Goal: Feedback & Contribution: Leave review/rating

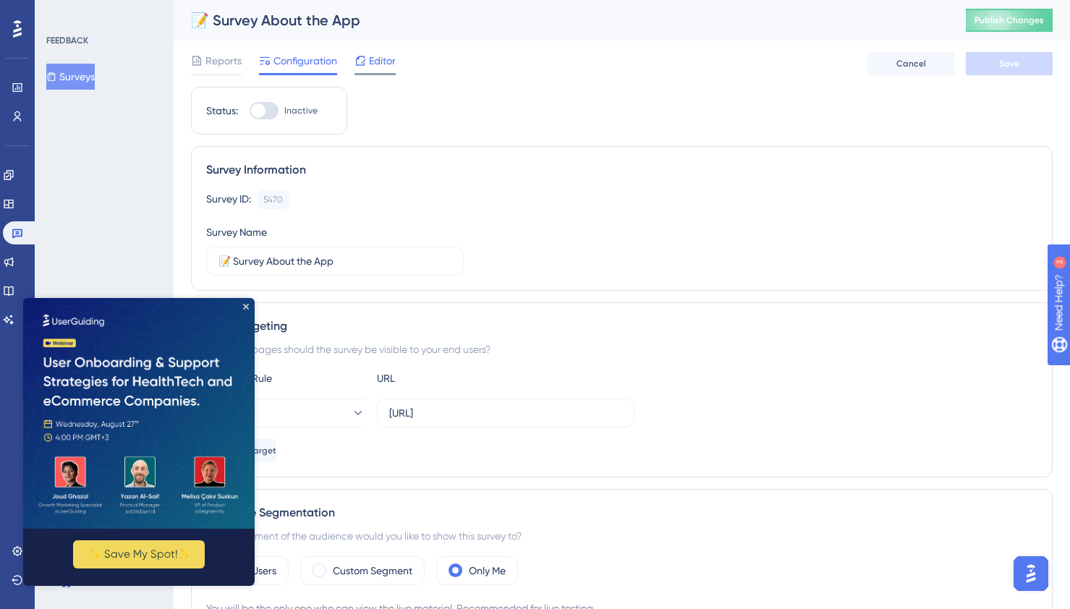
click at [383, 67] on span "Editor" at bounding box center [382, 60] width 27 height 17
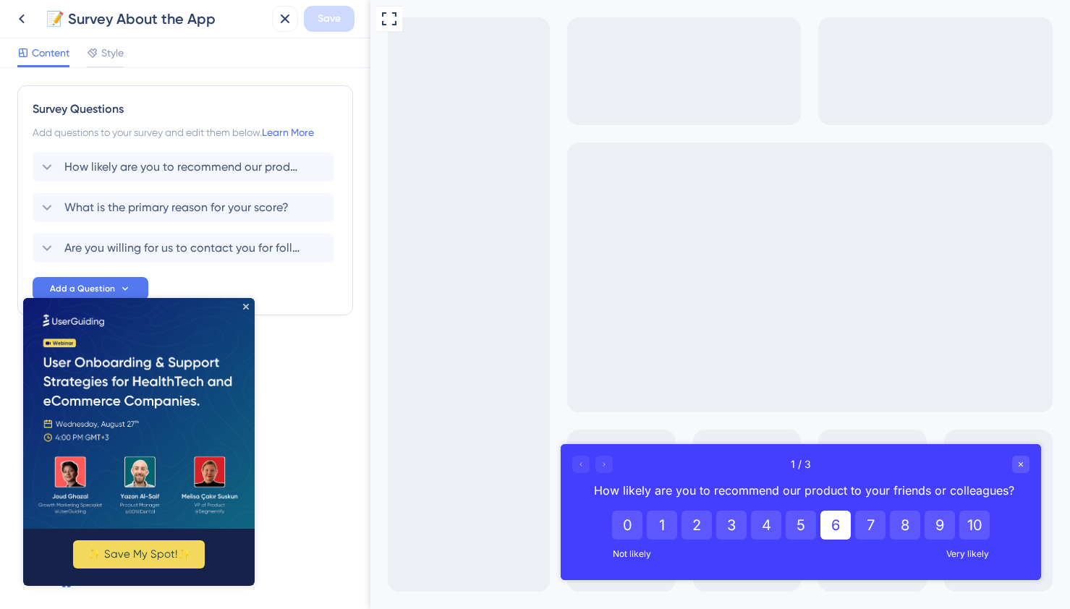
click at [834, 525] on button "6" at bounding box center [836, 525] width 30 height 29
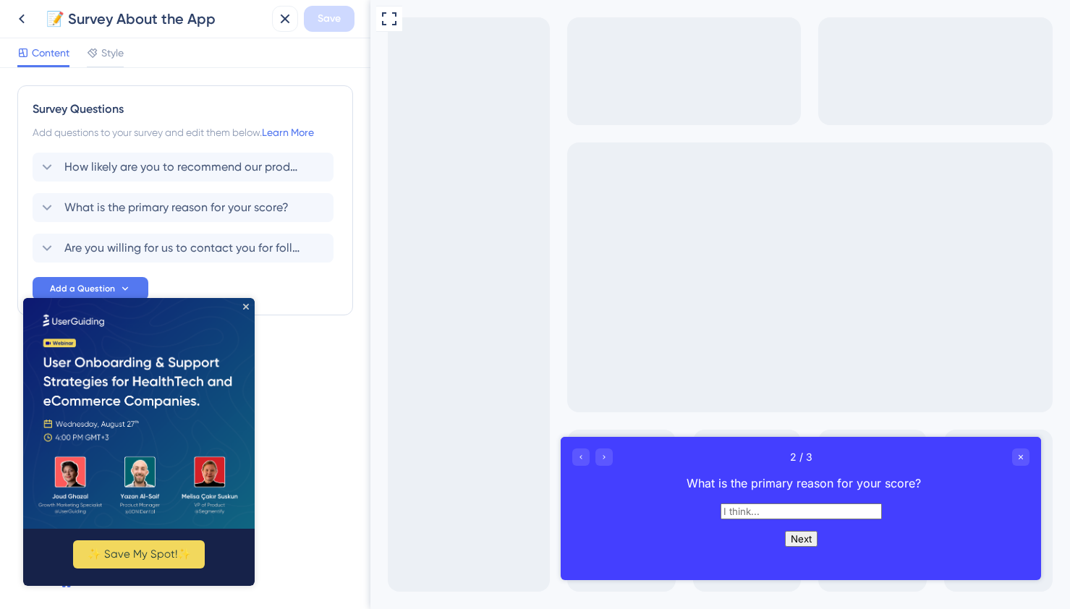
click at [778, 512] on input "text" at bounding box center [801, 512] width 161 height 16
type input "ב"
type input "ח"
type input "ג"
type input "bjjkfndbj. knfkj jkf"
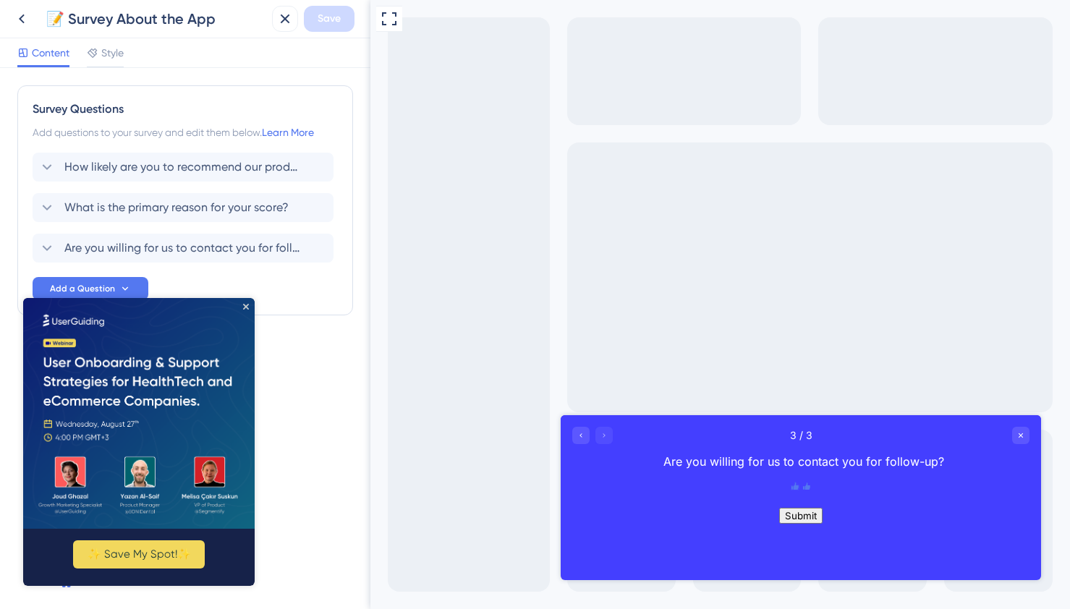
click at [792, 490] on icon "Rate thumbs up" at bounding box center [795, 486] width 7 height 7
click at [807, 524] on button "Submit" at bounding box center [800, 516] width 43 height 16
click at [806, 524] on button "Submit" at bounding box center [800, 516] width 43 height 16
click at [1020, 436] on icon "Close survey" at bounding box center [1021, 435] width 4 height 4
click at [803, 524] on button "Submit" at bounding box center [800, 516] width 43 height 16
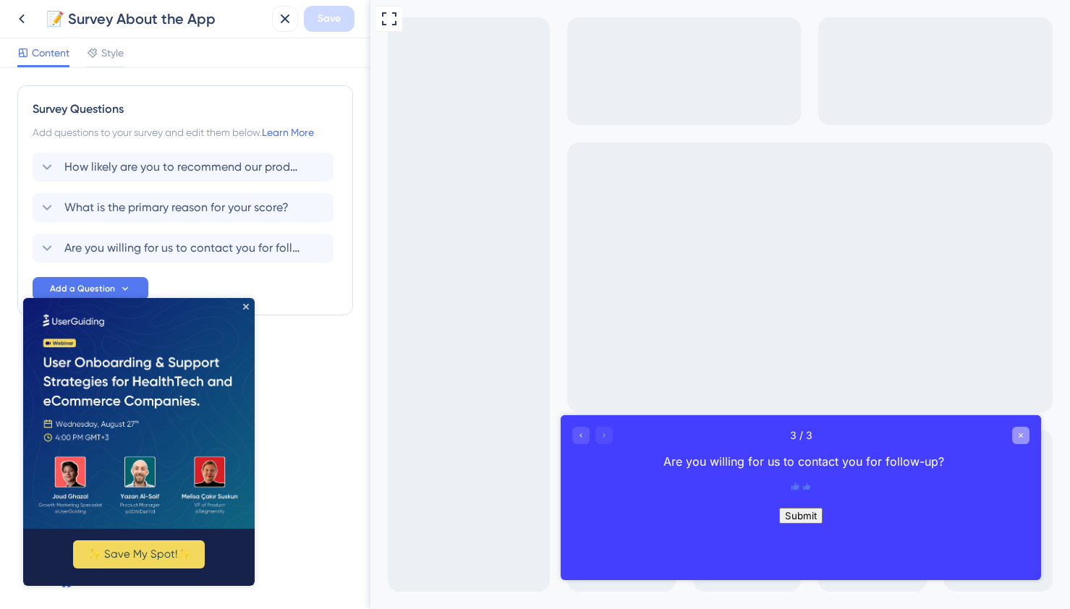
click at [1022, 436] on icon "Close survey" at bounding box center [1021, 435] width 4 height 4
click at [246, 307] on icon "Close Preview" at bounding box center [246, 306] width 6 height 6
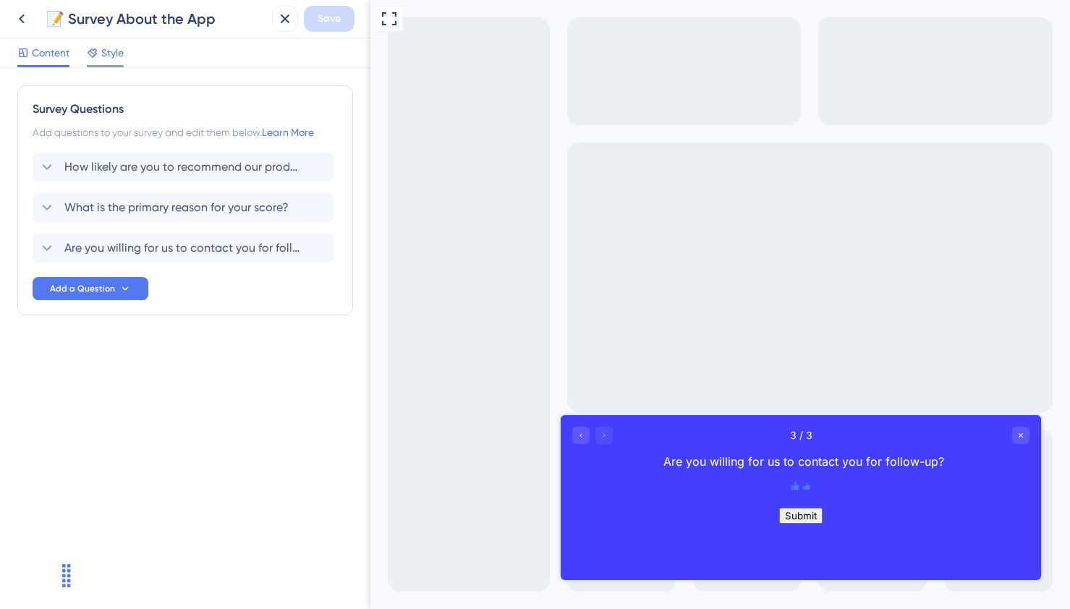
click at [115, 54] on span "Style" at bounding box center [112, 52] width 22 height 17
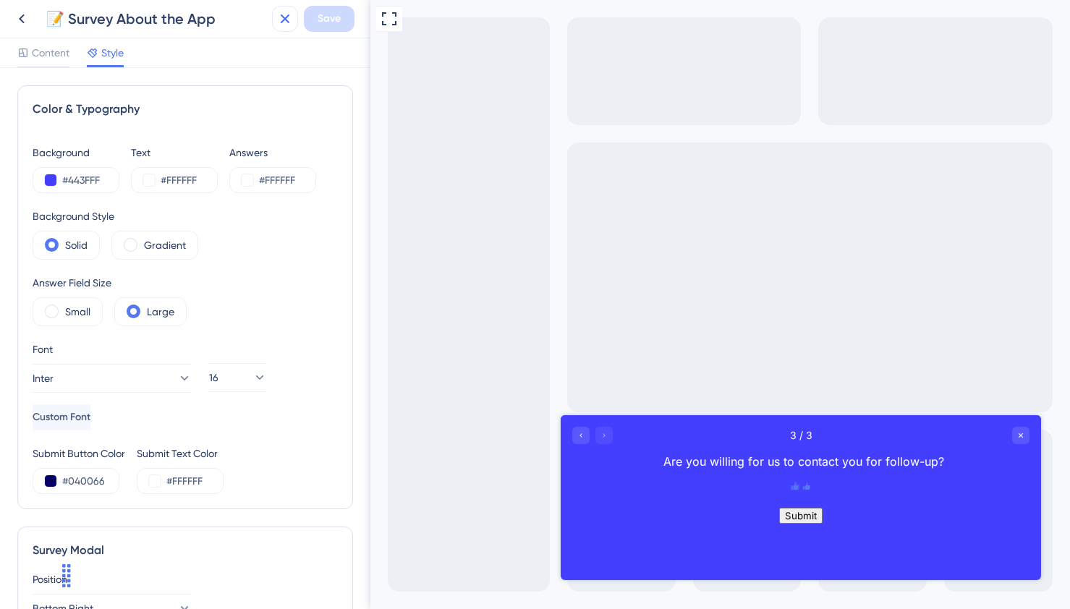
click at [279, 20] on icon at bounding box center [284, 18] width 17 height 17
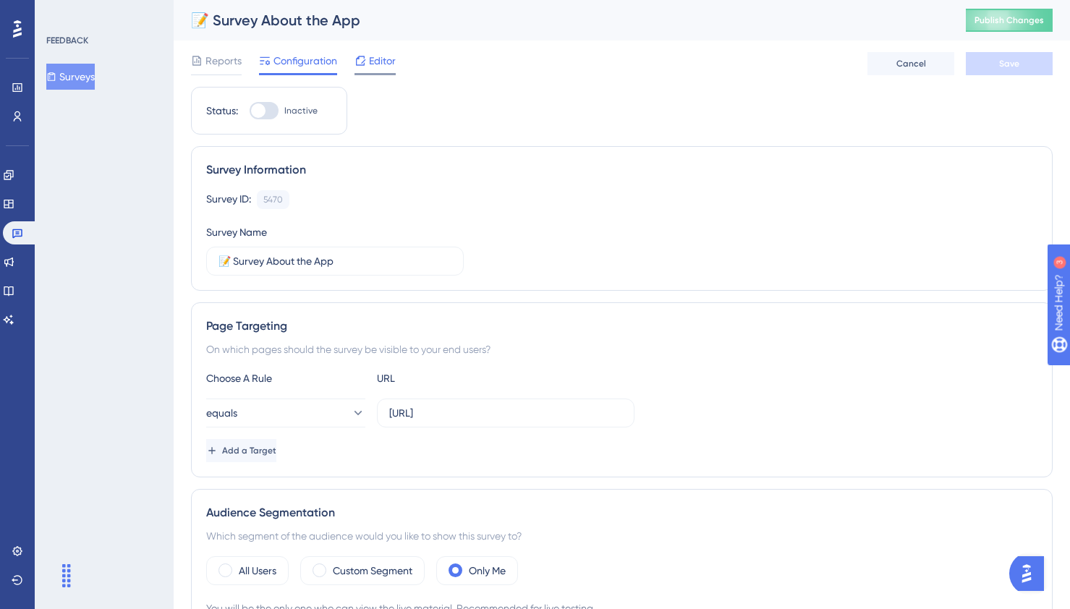
click at [389, 64] on span "Editor" at bounding box center [382, 60] width 27 height 17
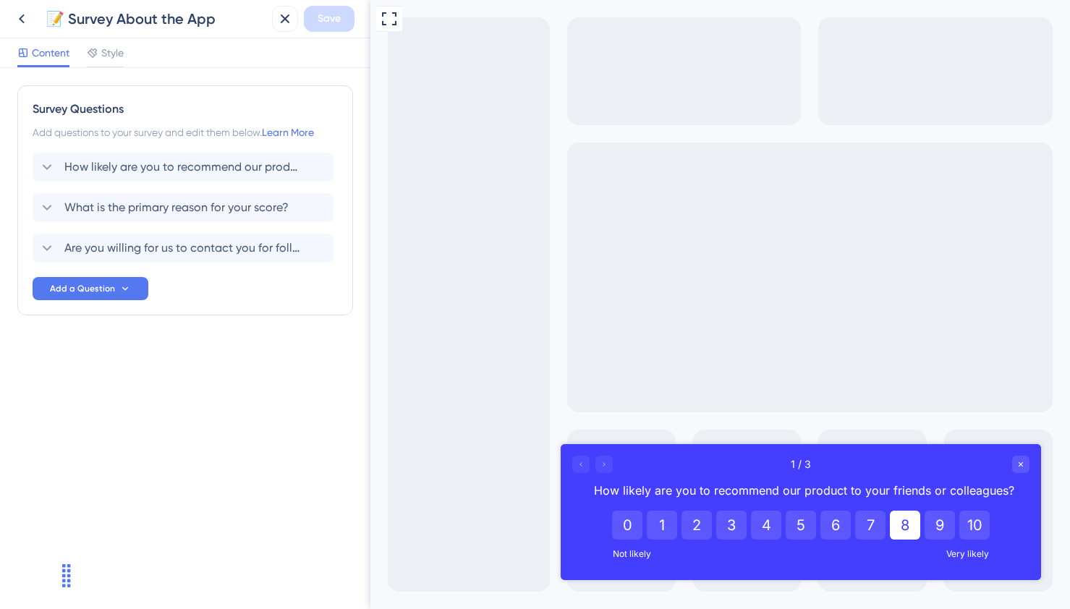
click at [910, 524] on button "8" at bounding box center [905, 525] width 30 height 29
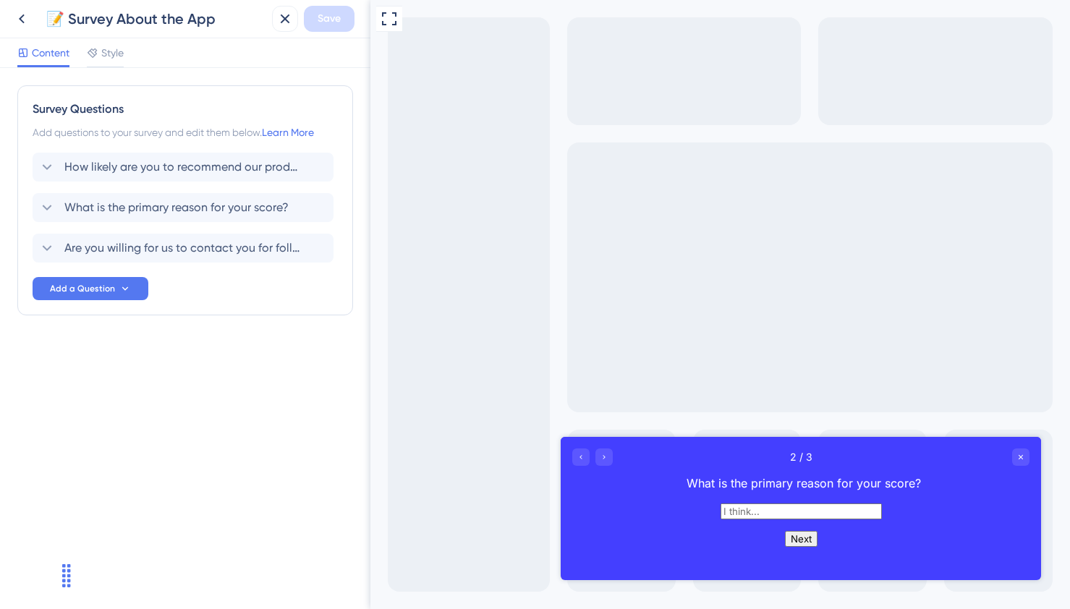
click at [845, 517] on input "text" at bounding box center [801, 512] width 161 height 16
type input "bj"
click at [818, 547] on button "Next" at bounding box center [801, 539] width 33 height 16
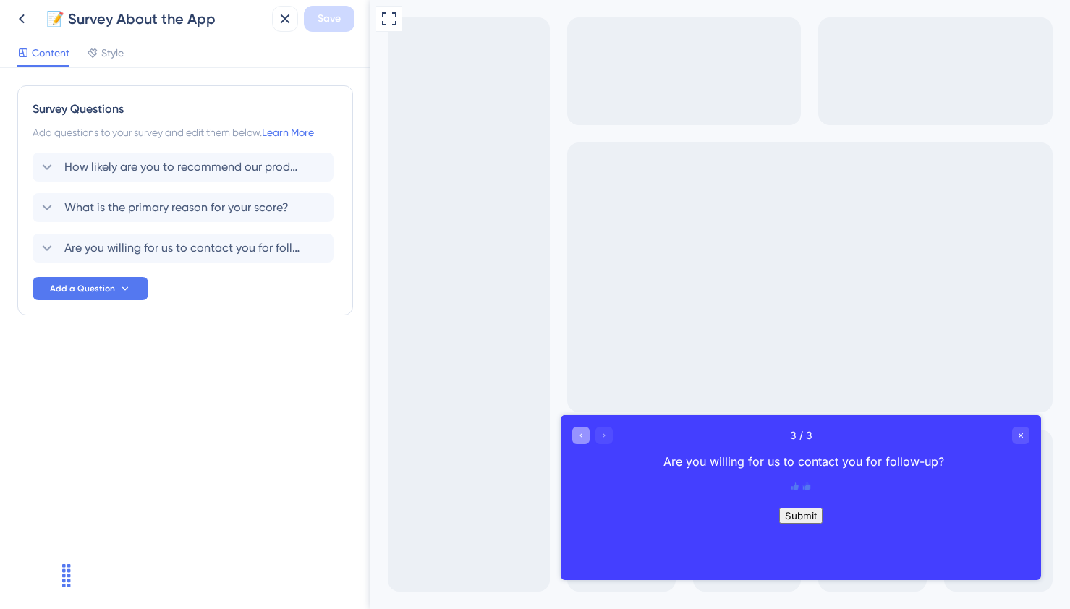
click at [582, 439] on icon "Go to Question 2" at bounding box center [581, 435] width 9 height 9
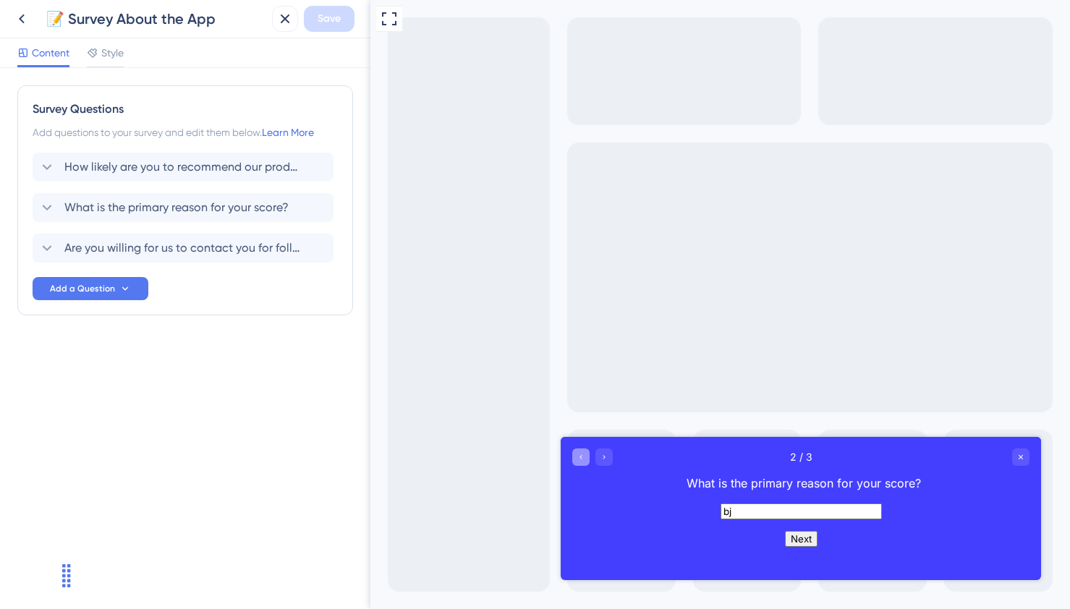
click at [583, 454] on icon "Go to Question 1" at bounding box center [581, 457] width 9 height 9
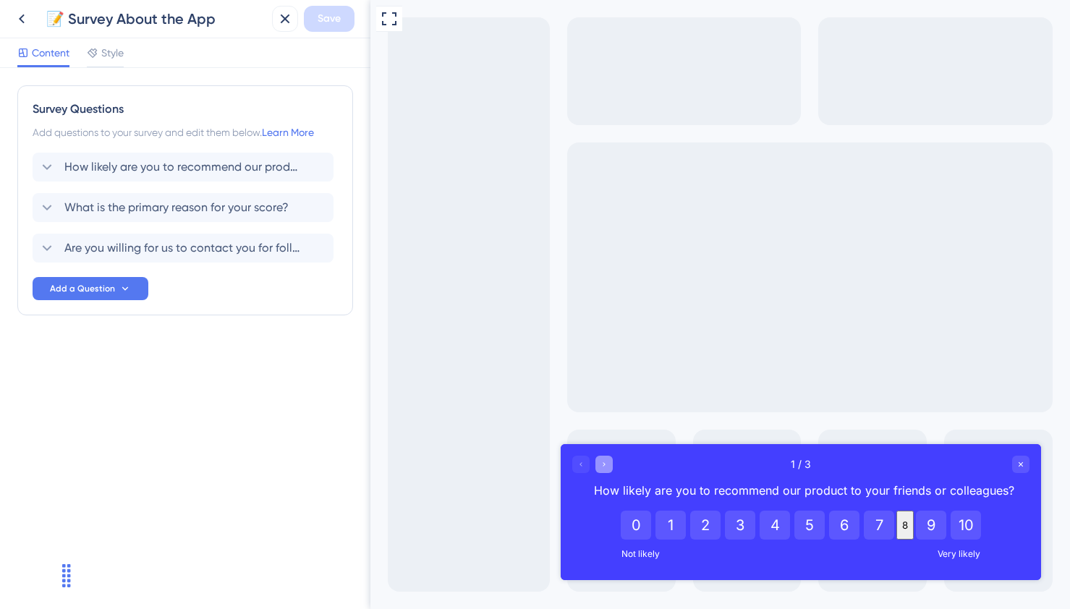
click at [606, 463] on icon "Go to Question 2" at bounding box center [604, 464] width 9 height 9
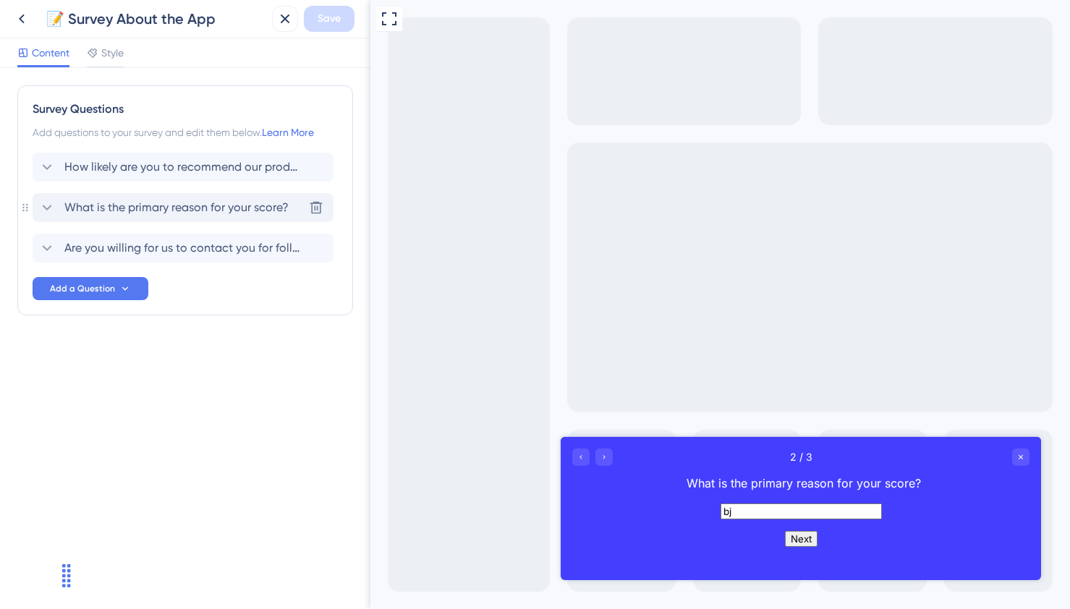
click at [211, 208] on span "What is the primary reason for your score?" at bounding box center [176, 207] width 224 height 17
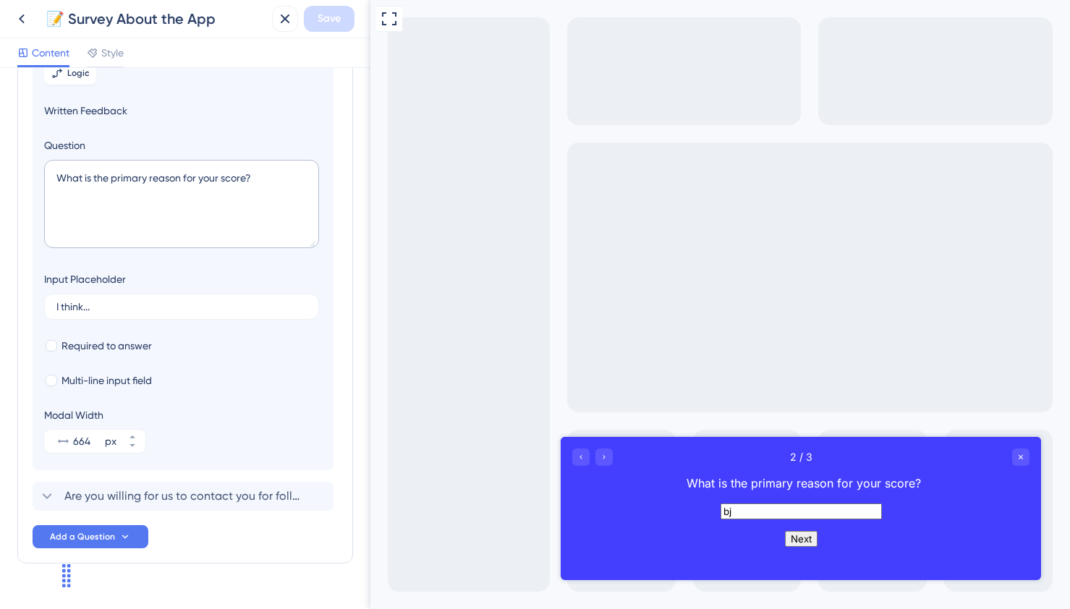
scroll to position [165, 0]
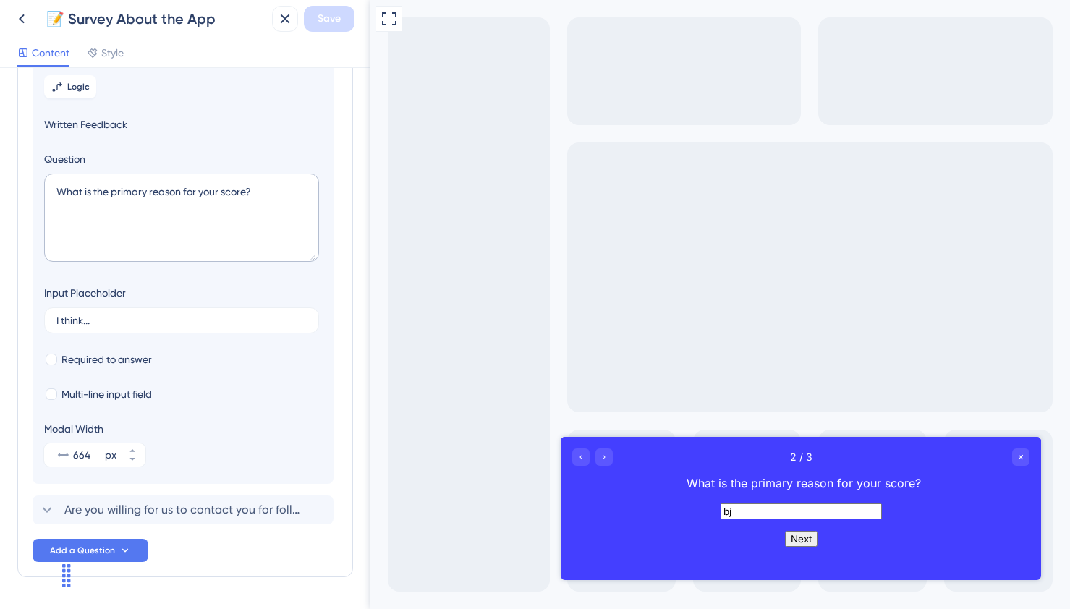
click at [721, 507] on label "bj" at bounding box center [801, 511] width 161 height 14
click at [721, 507] on input "bj" at bounding box center [801, 512] width 161 height 16
click at [721, 507] on label "bj" at bounding box center [801, 511] width 161 height 14
click at [721, 507] on input "bj" at bounding box center [801, 512] width 161 height 16
click at [721, 517] on input "bj" at bounding box center [801, 512] width 161 height 16
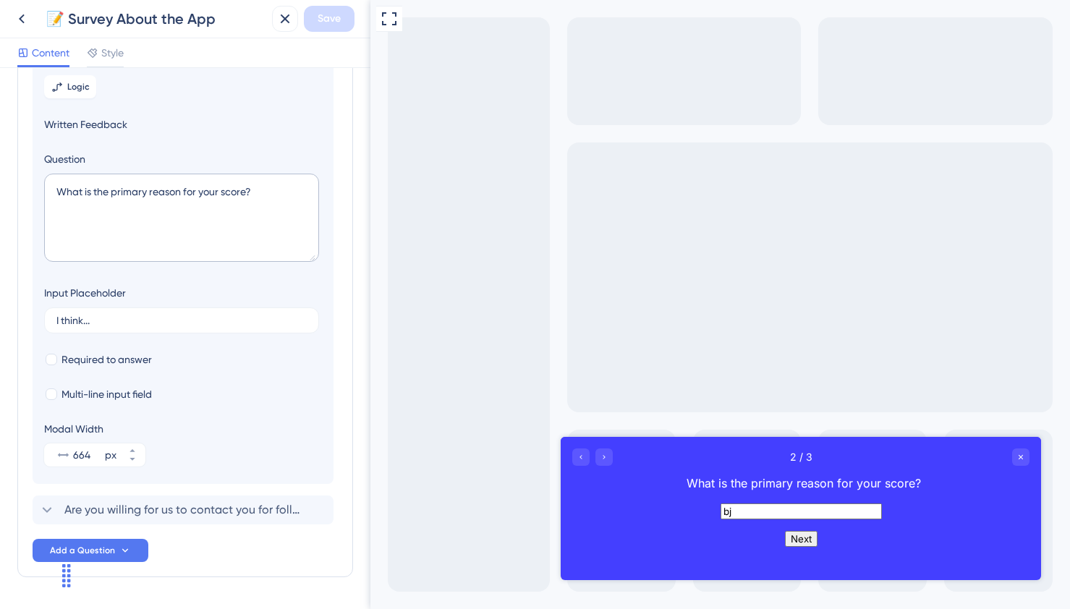
click at [721, 517] on input "bj" at bounding box center [801, 512] width 161 height 16
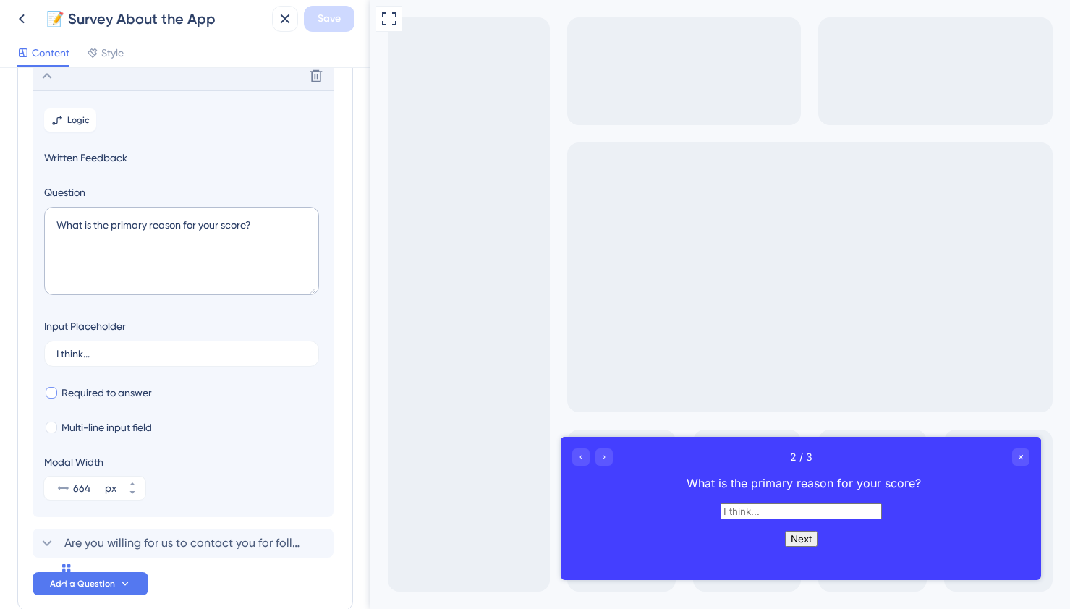
scroll to position [140, 0]
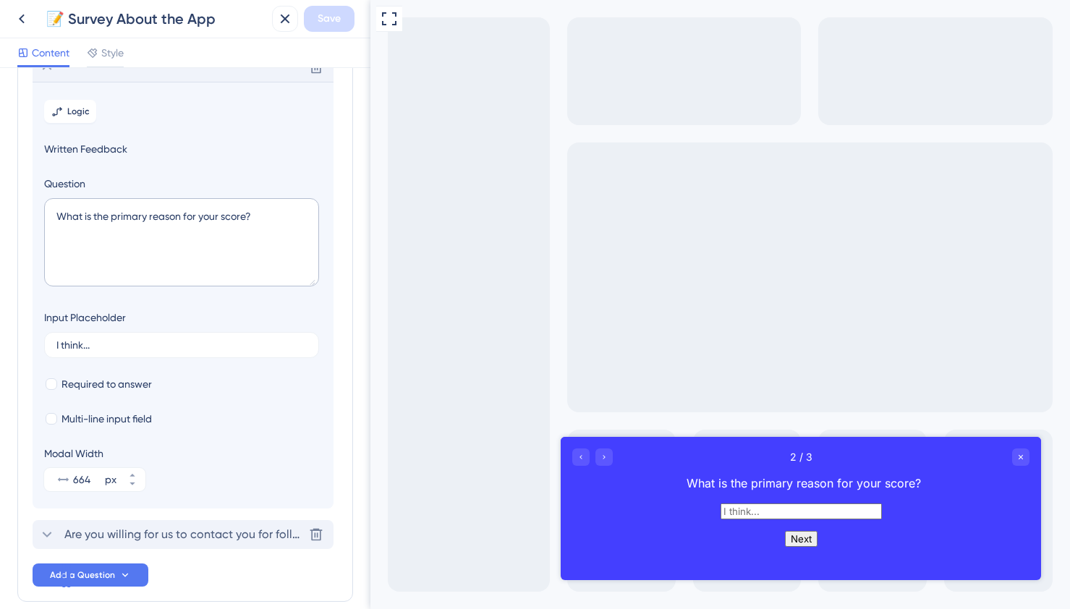
click at [202, 528] on span "Are you willing for us to contact you for follow-up?" at bounding box center [183, 534] width 239 height 17
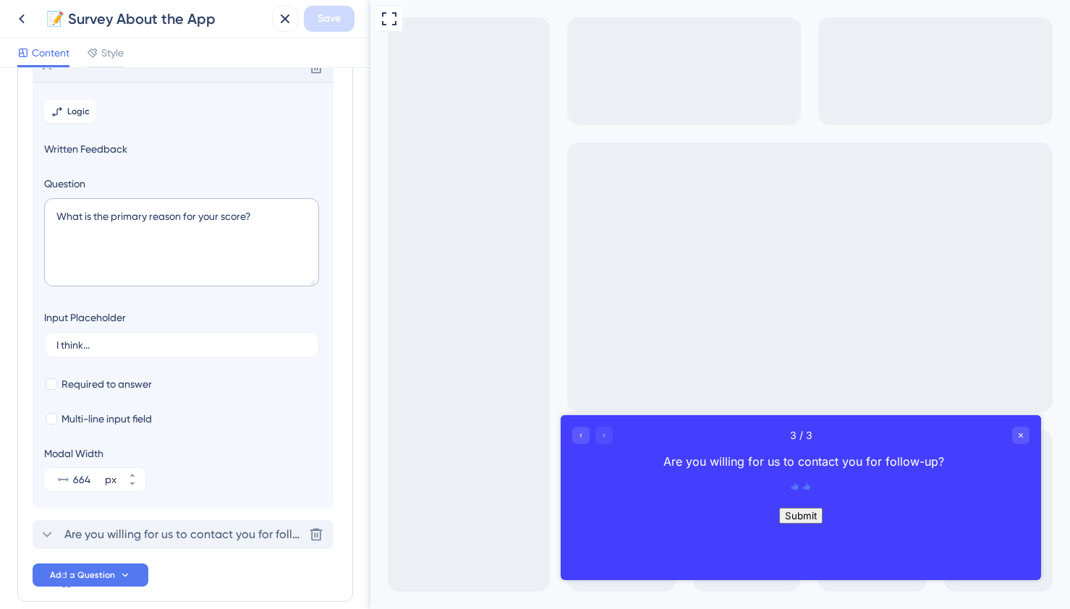
scroll to position [107, 0]
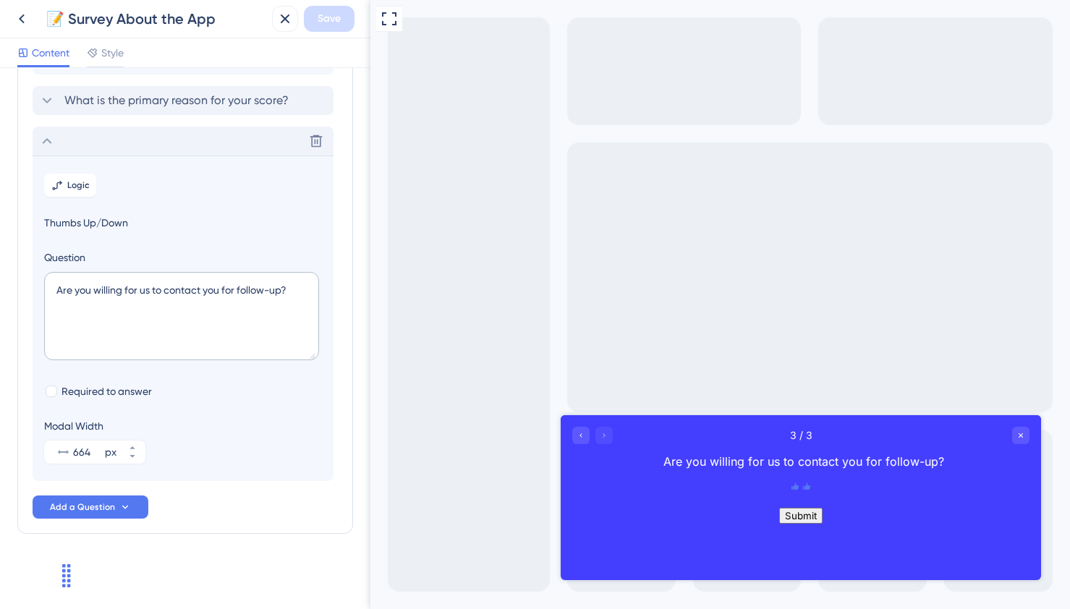
click at [193, 428] on div "Modal Width 664 px" at bounding box center [183, 441] width 278 height 46
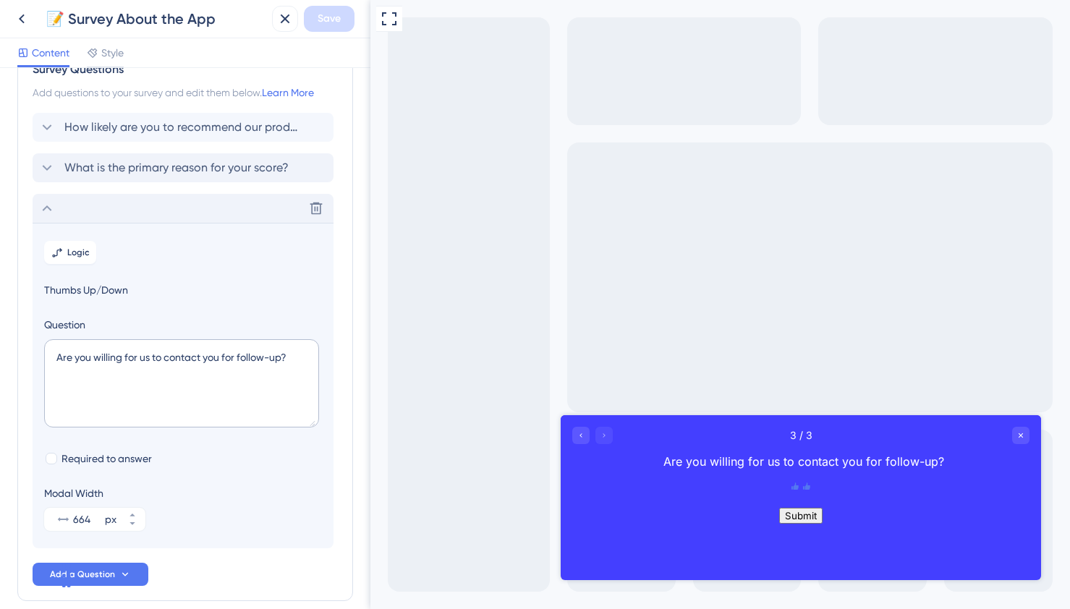
scroll to position [0, 0]
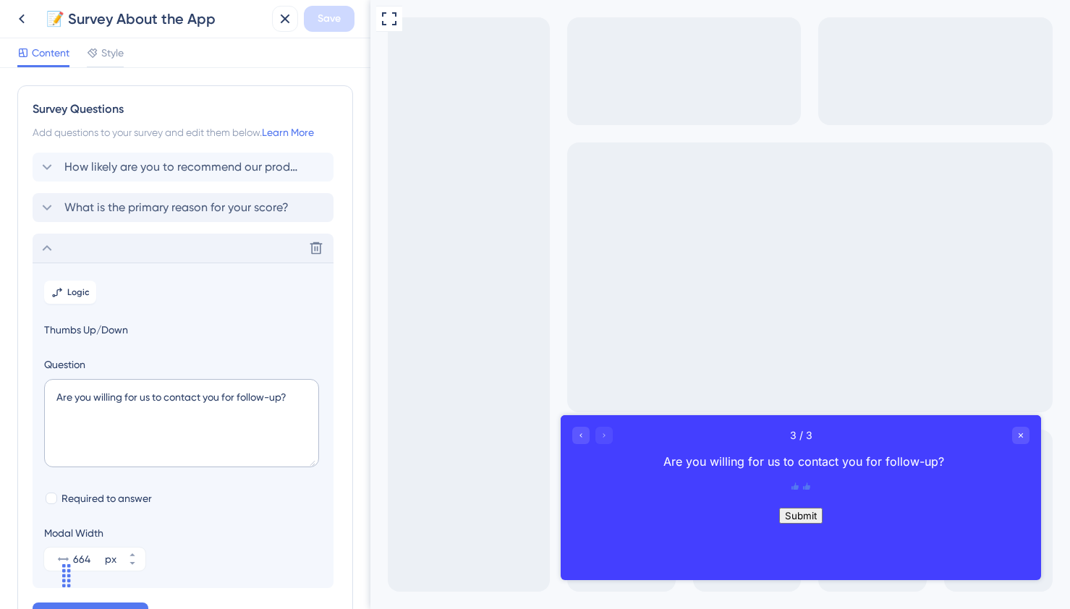
click at [43, 242] on icon at bounding box center [46, 248] width 17 height 17
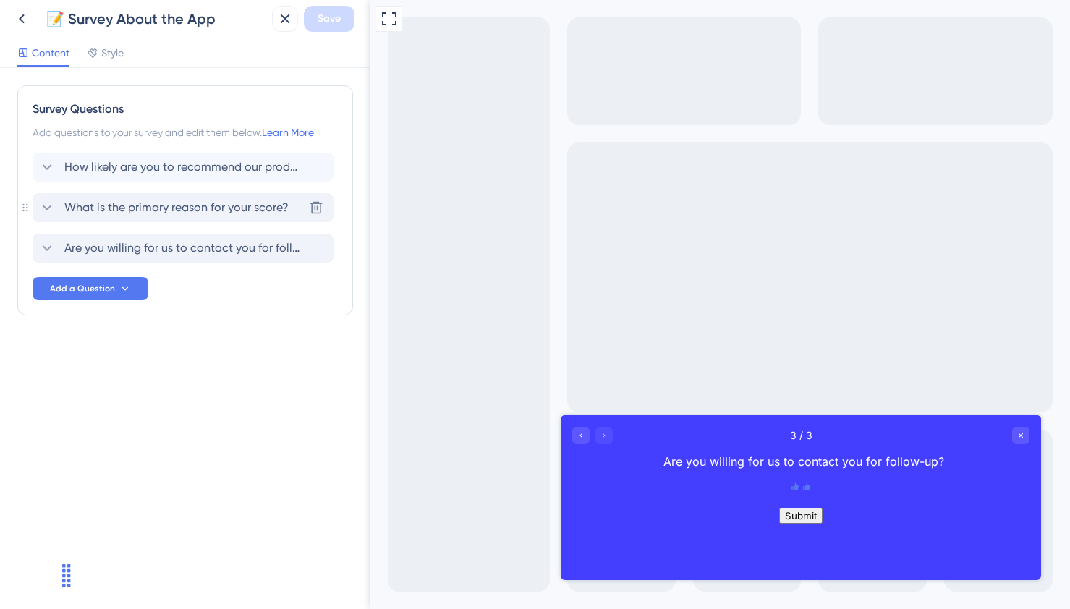
click at [93, 204] on span "What is the primary reason for your score?" at bounding box center [176, 207] width 224 height 17
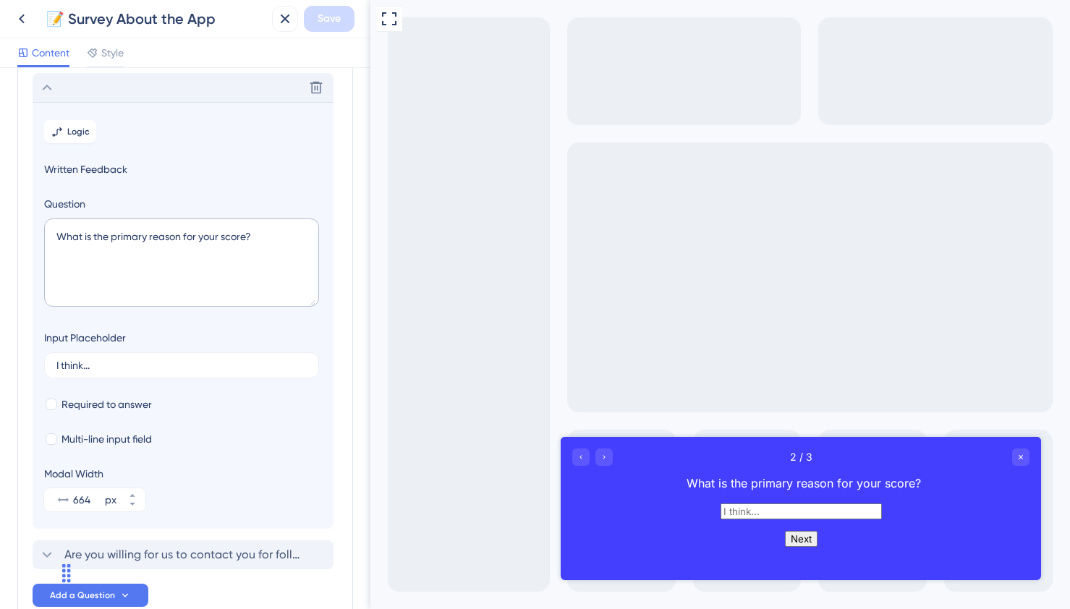
scroll to position [125, 0]
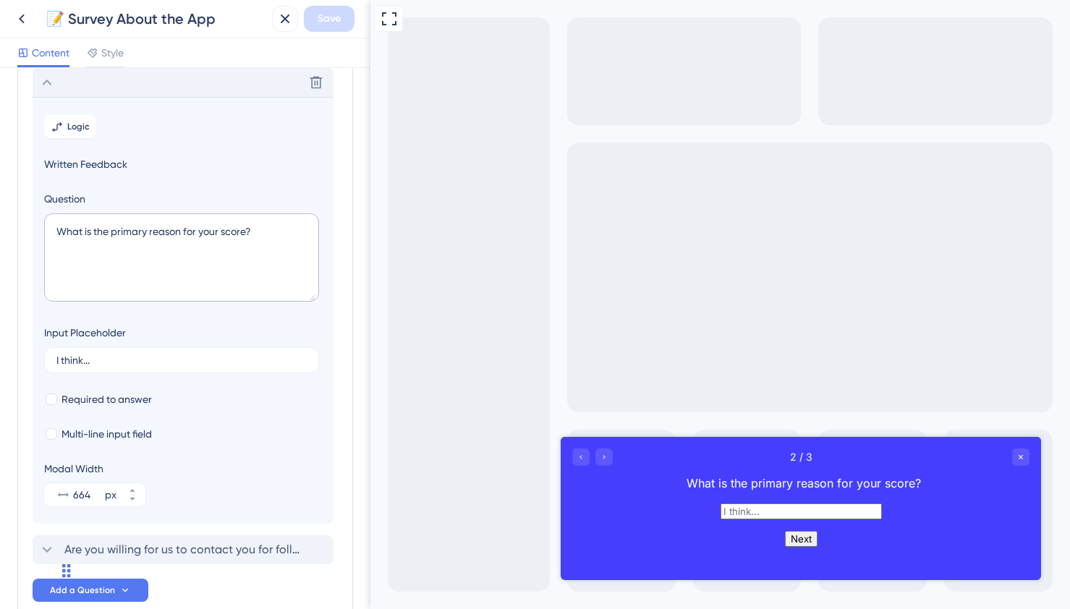
click at [796, 547] on button "Next" at bounding box center [801, 539] width 33 height 16
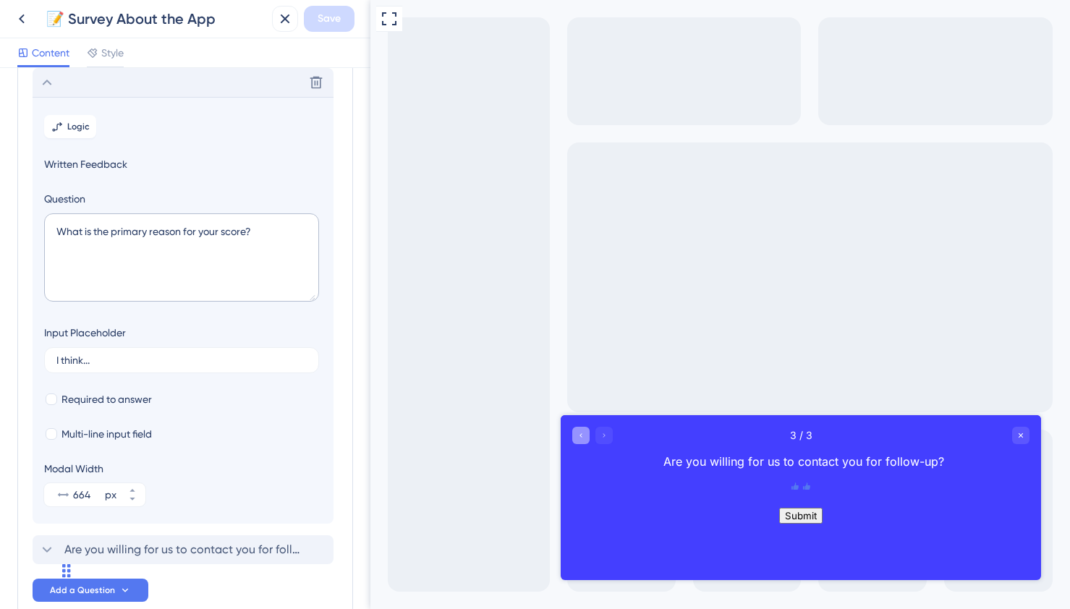
click at [583, 435] on icon "Go to Question 2" at bounding box center [581, 435] width 9 height 9
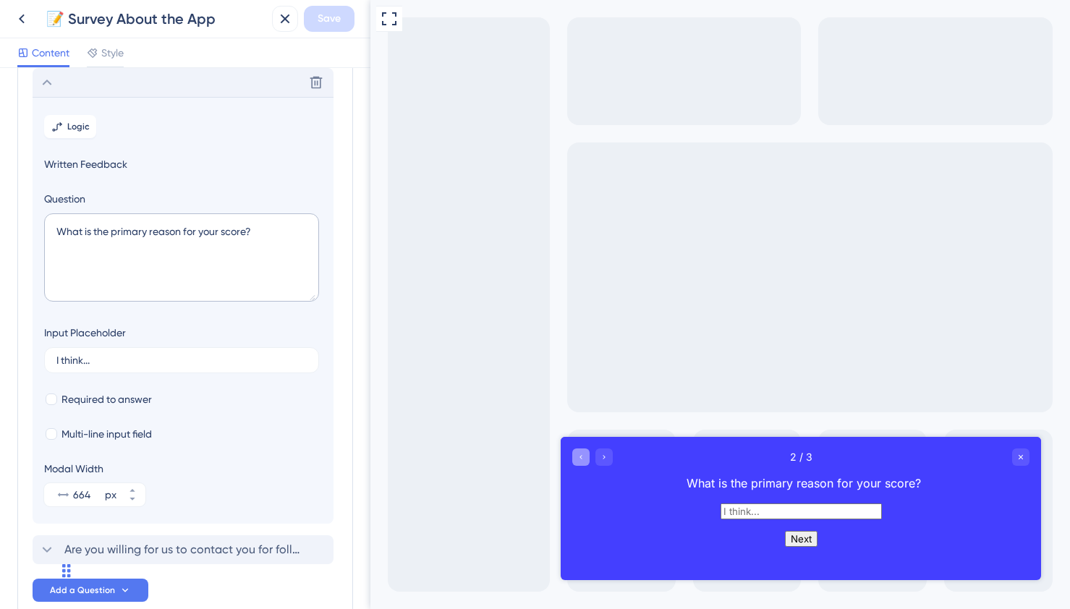
click at [583, 435] on div "Full Screen Preview" at bounding box center [721, 304] width 700 height 609
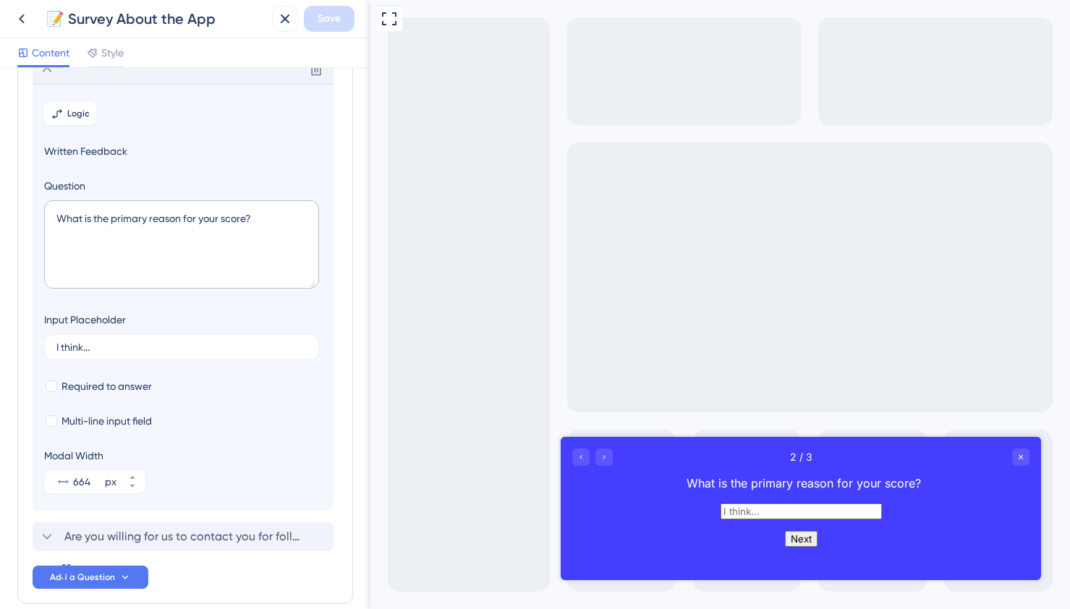
scroll to position [208, 0]
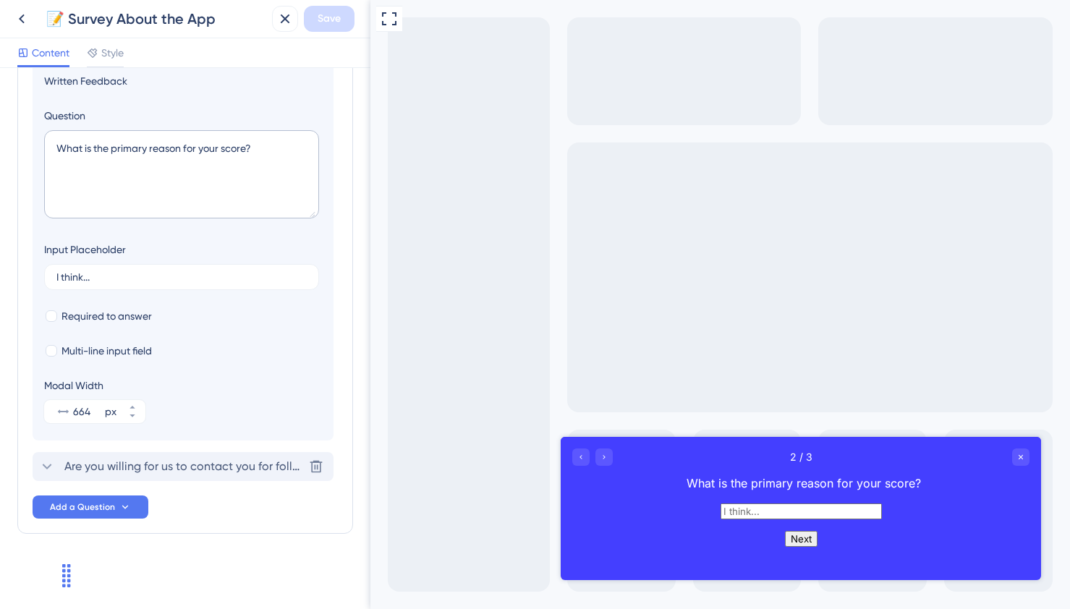
click at [116, 468] on span "Are you willing for us to contact you for follow-up?" at bounding box center [183, 466] width 239 height 17
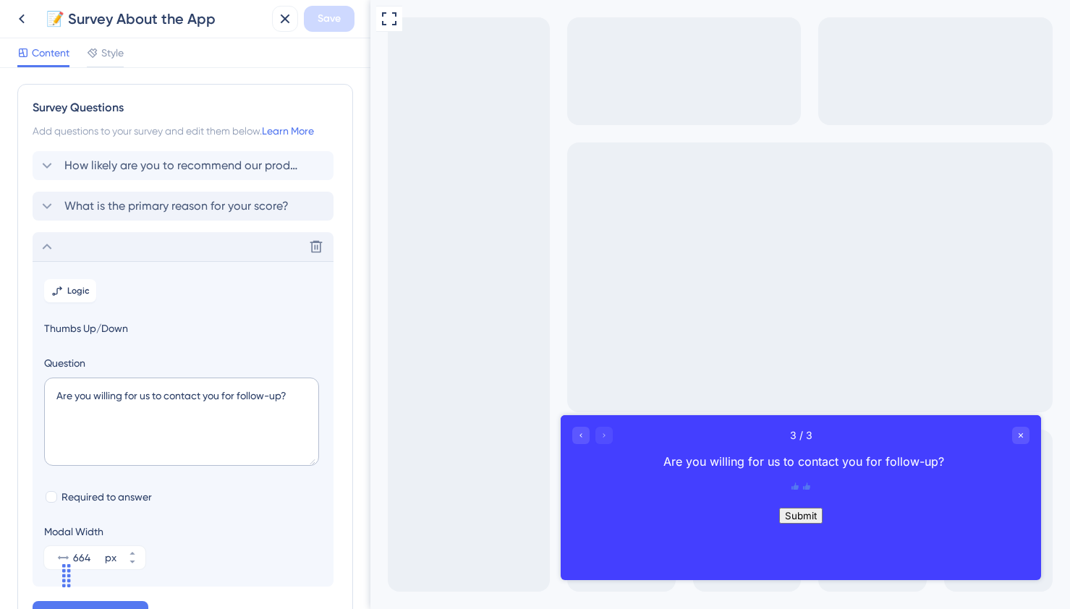
scroll to position [0, 0]
click at [119, 54] on span "Style" at bounding box center [112, 52] width 22 height 17
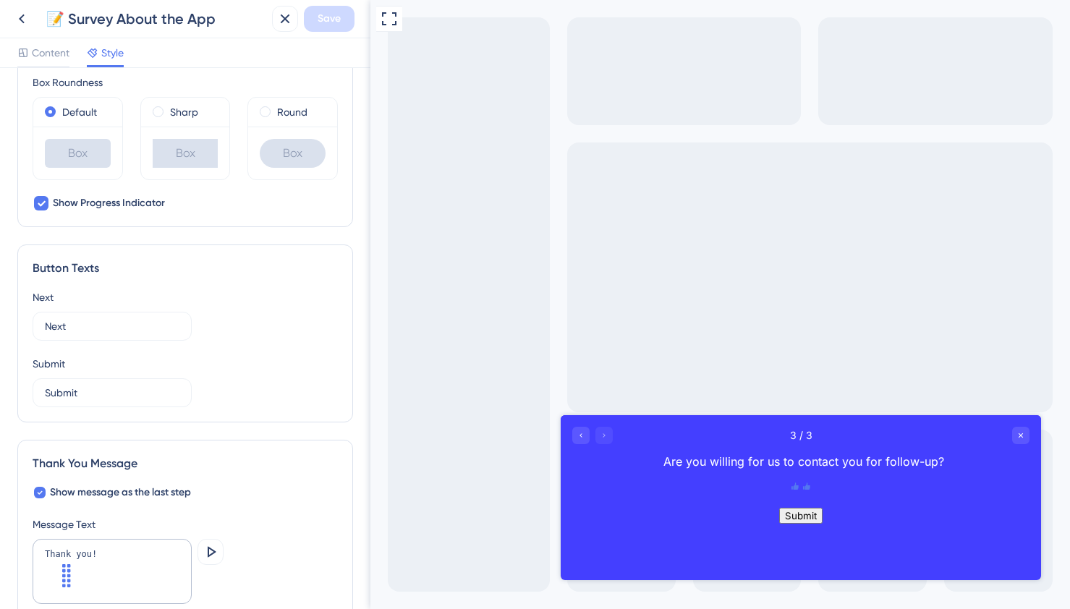
scroll to position [708, 0]
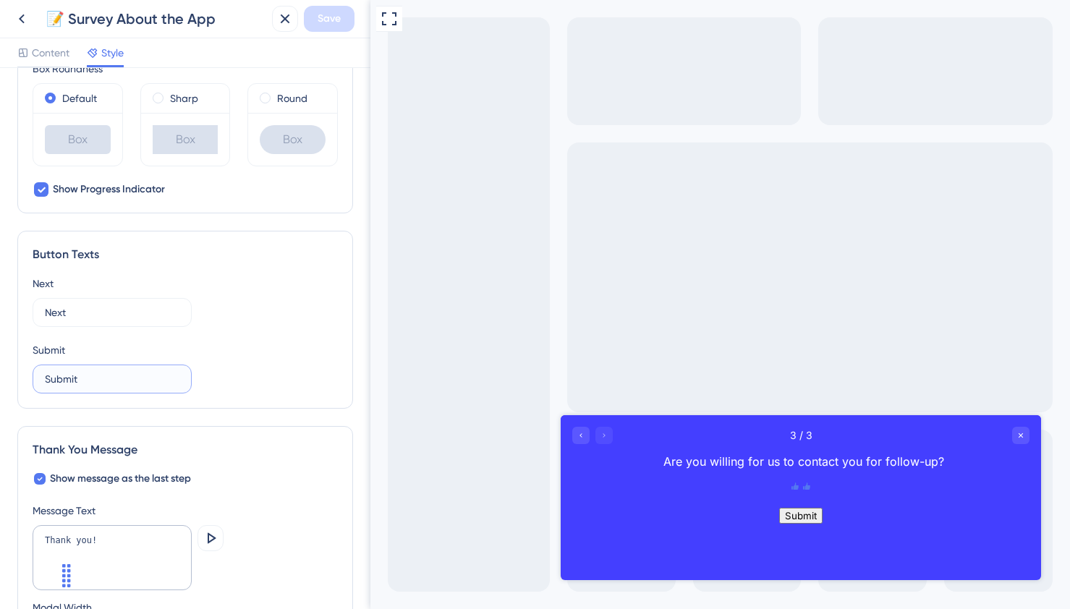
click at [98, 381] on input "Submit" at bounding box center [112, 379] width 135 height 16
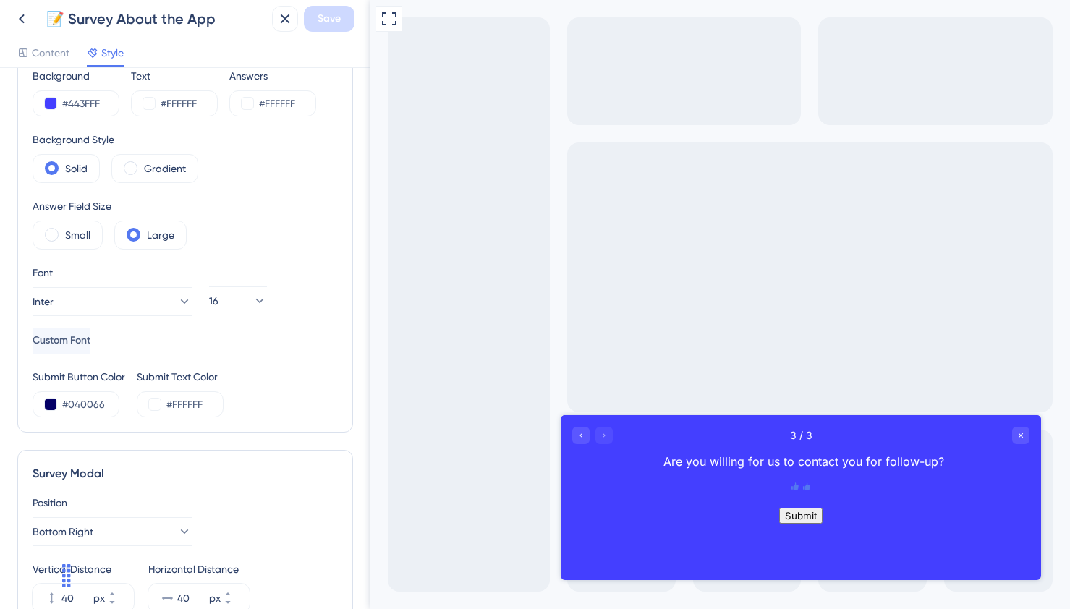
scroll to position [0, 0]
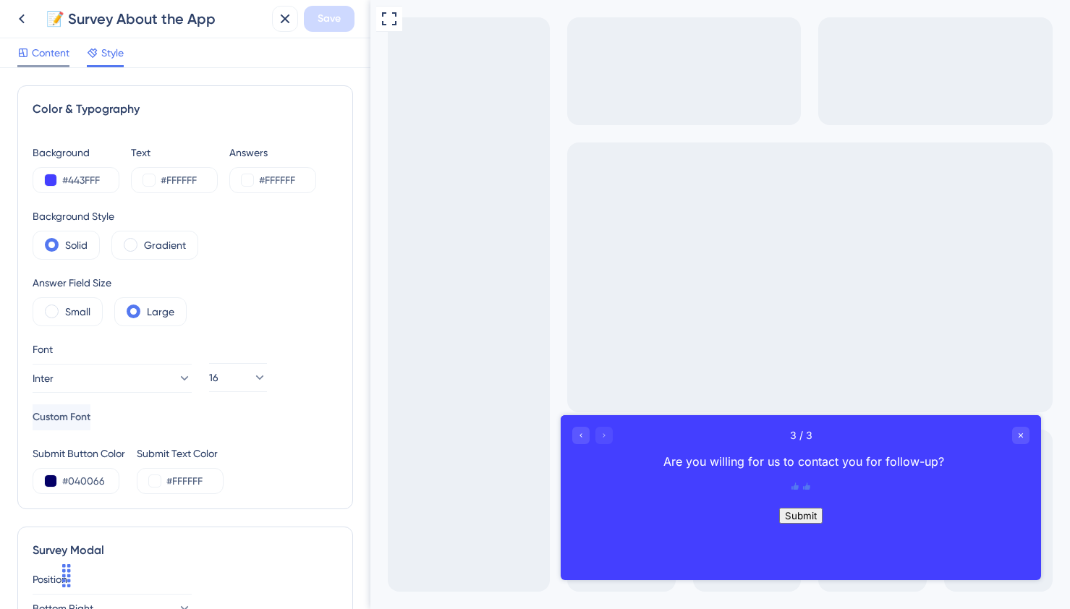
click at [56, 51] on span "Content" at bounding box center [51, 52] width 38 height 17
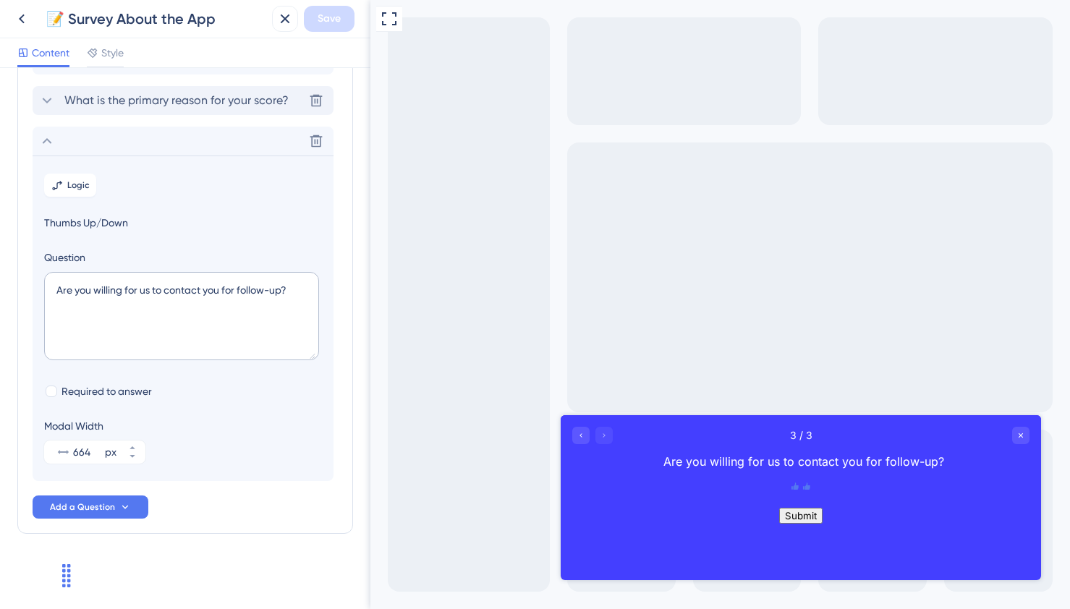
click at [177, 107] on span "What is the primary reason for your score?" at bounding box center [176, 100] width 224 height 17
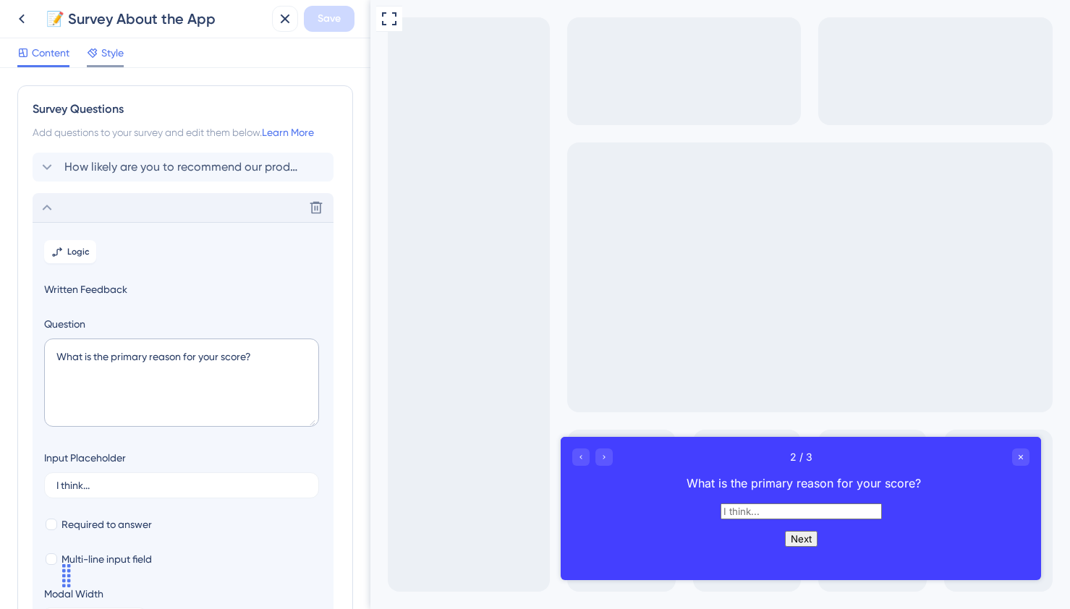
click at [121, 51] on span "Style" at bounding box center [112, 52] width 22 height 17
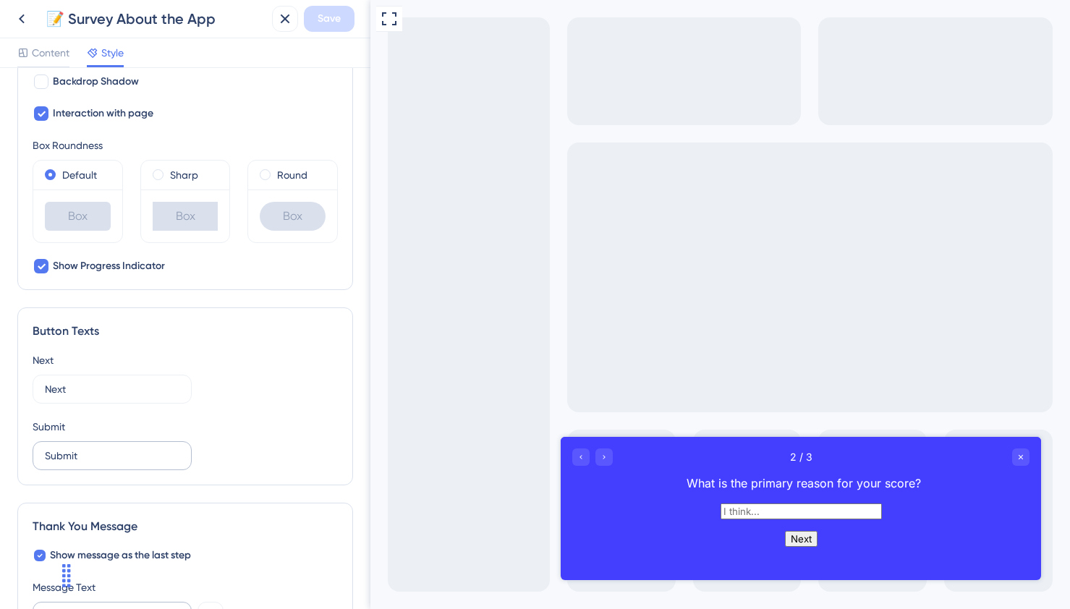
scroll to position [619, 0]
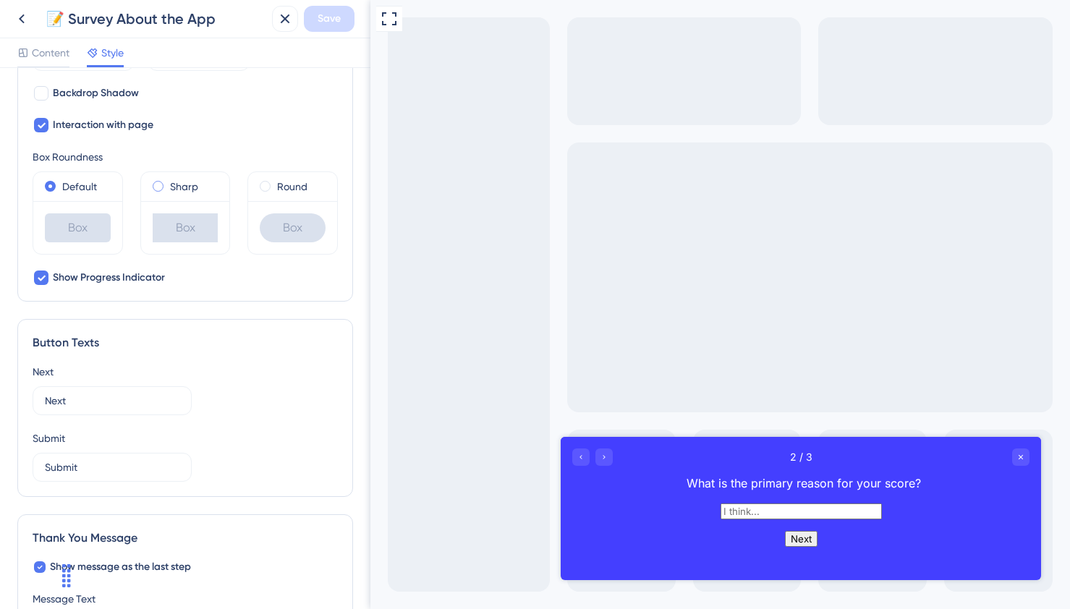
click at [161, 186] on span at bounding box center [158, 186] width 11 height 11
click at [168, 183] on input "radio" at bounding box center [168, 183] width 0 height 0
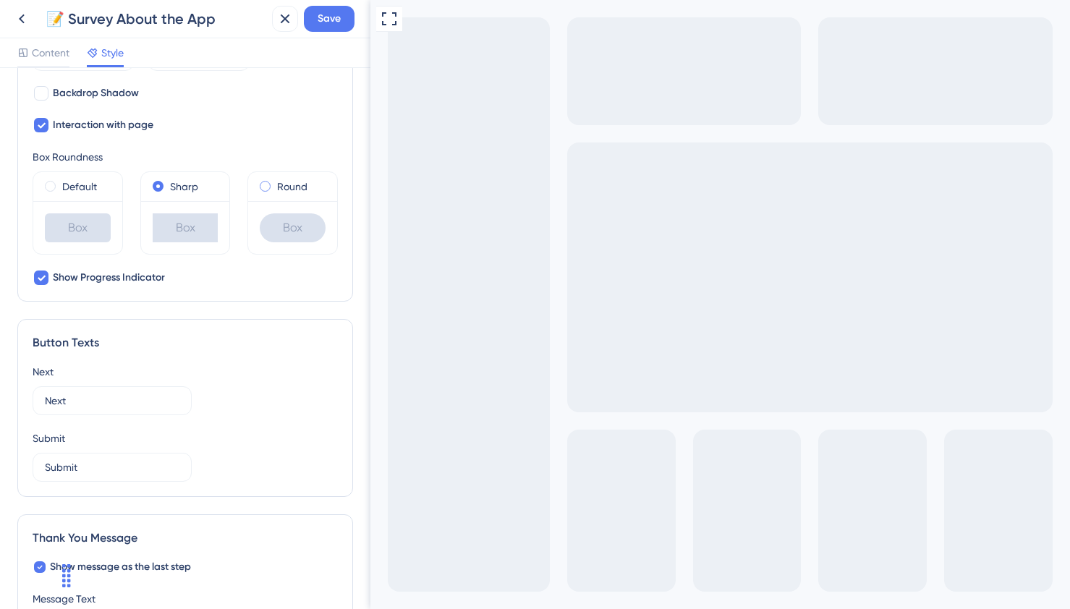
click at [270, 190] on div "Round" at bounding box center [293, 186] width 66 height 17
click at [59, 189] on div "Default" at bounding box center [78, 186] width 66 height 17
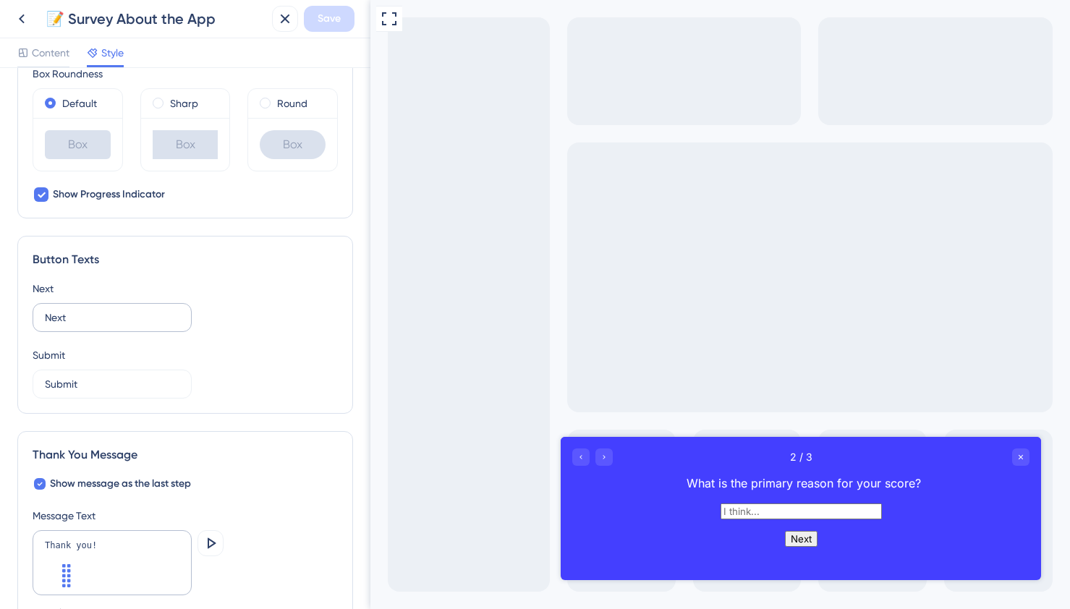
scroll to position [709, 0]
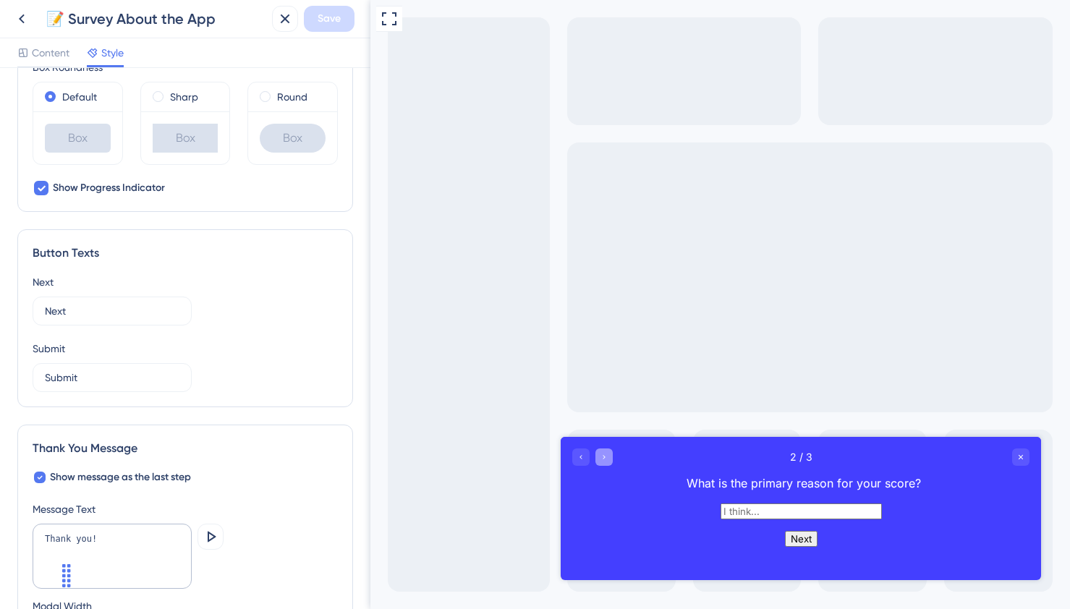
click at [609, 455] on div "Go to Question 3" at bounding box center [604, 457] width 17 height 17
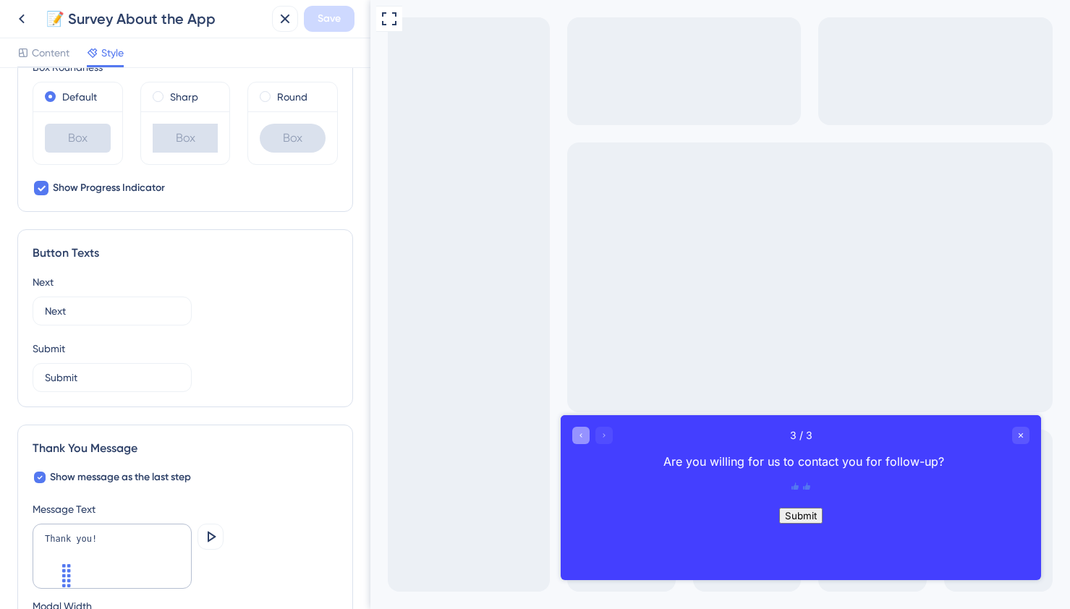
click at [583, 439] on icon "Go to Question 2" at bounding box center [581, 435] width 9 height 9
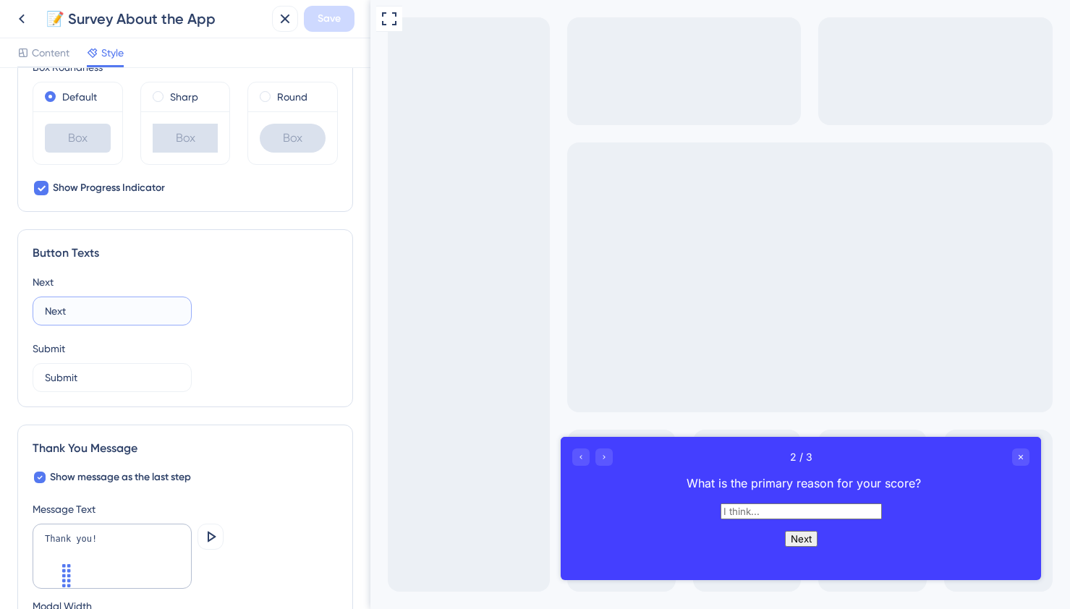
click at [140, 314] on input "Next" at bounding box center [112, 311] width 135 height 16
click at [131, 311] on input "Next" at bounding box center [112, 311] width 135 height 16
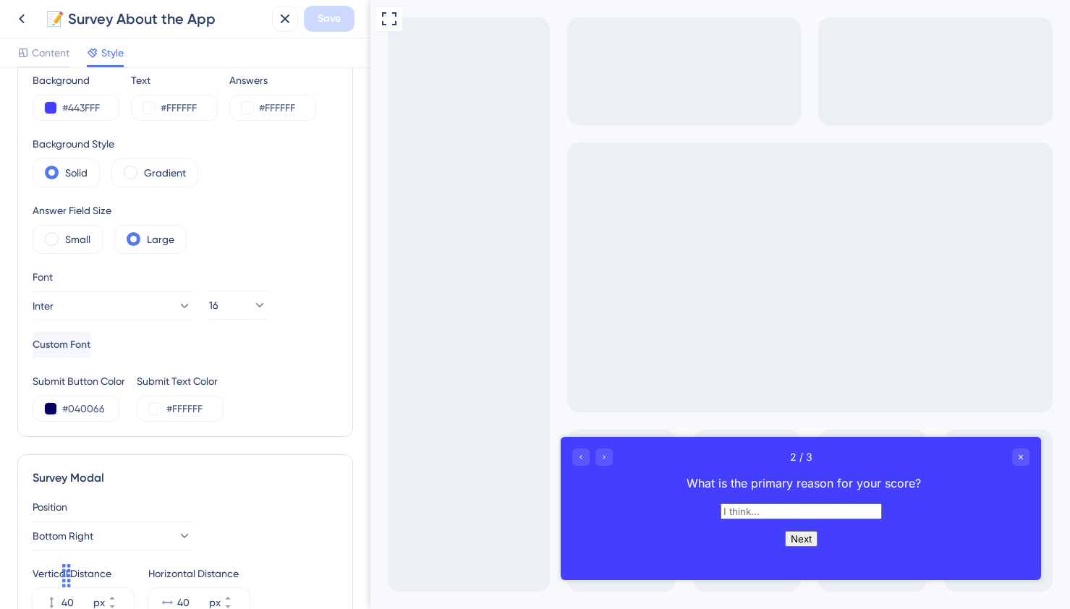
scroll to position [67, 0]
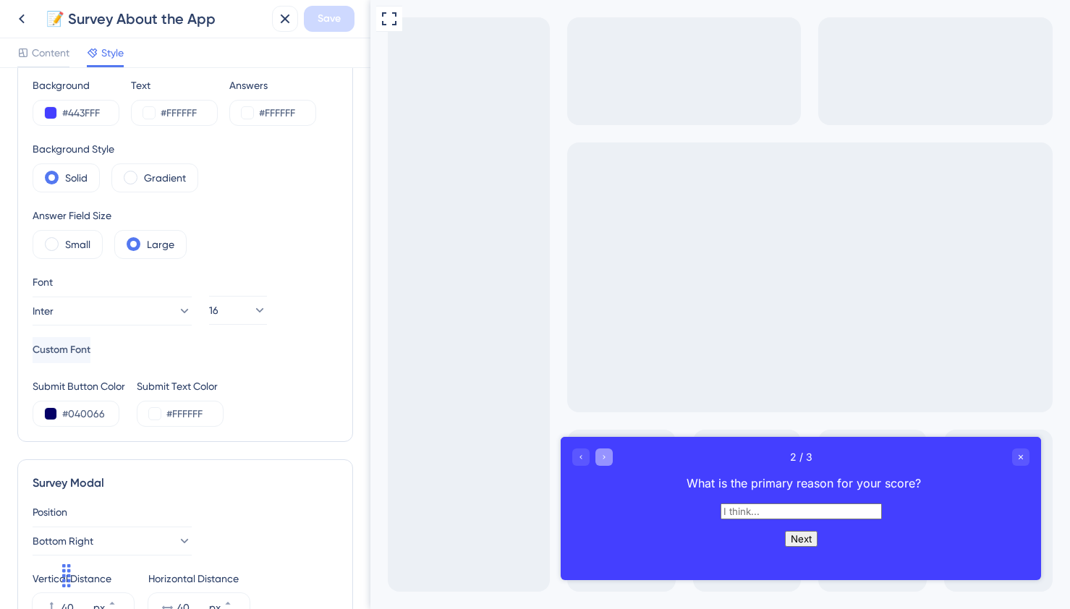
click at [601, 456] on icon "Go to Question 3" at bounding box center [604, 457] width 9 height 9
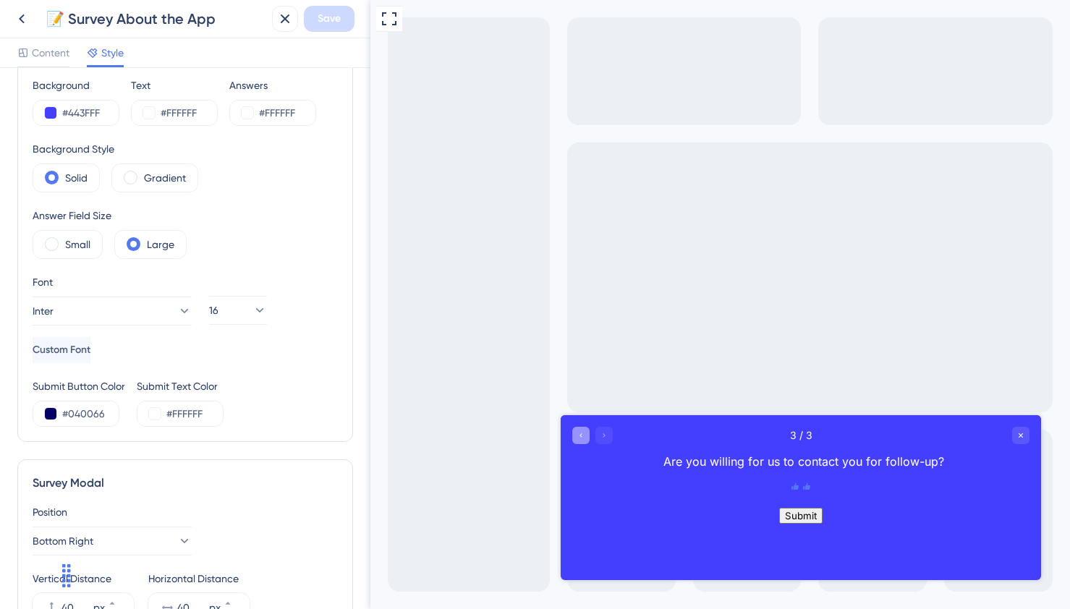
click at [583, 438] on icon "Go to Question 2" at bounding box center [581, 435] width 9 height 9
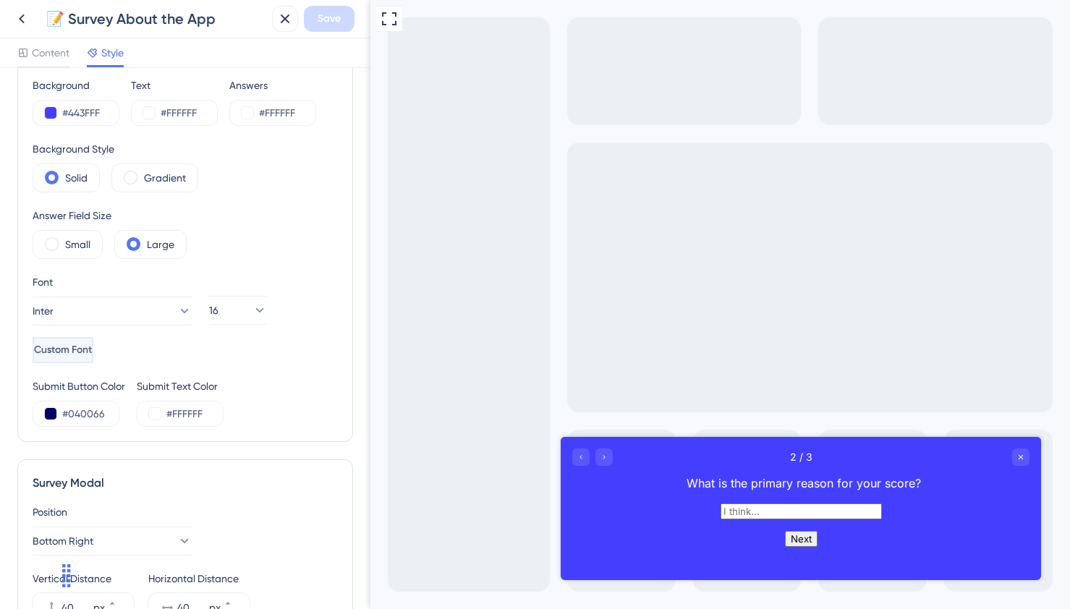
click at [93, 348] on button "Custom Font" at bounding box center [63, 350] width 61 height 26
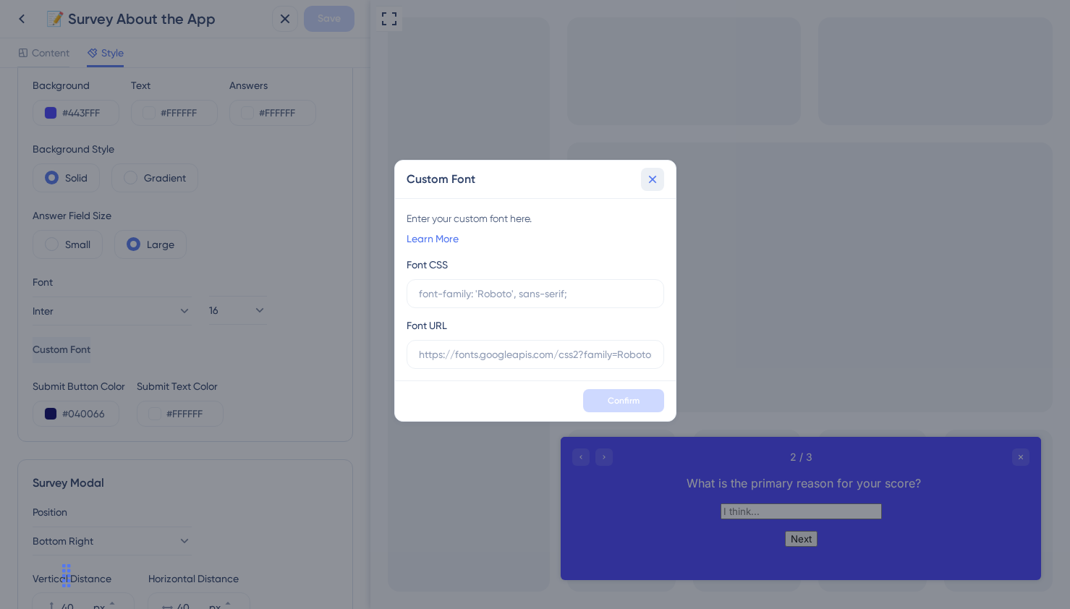
click at [649, 183] on icon at bounding box center [653, 179] width 14 height 14
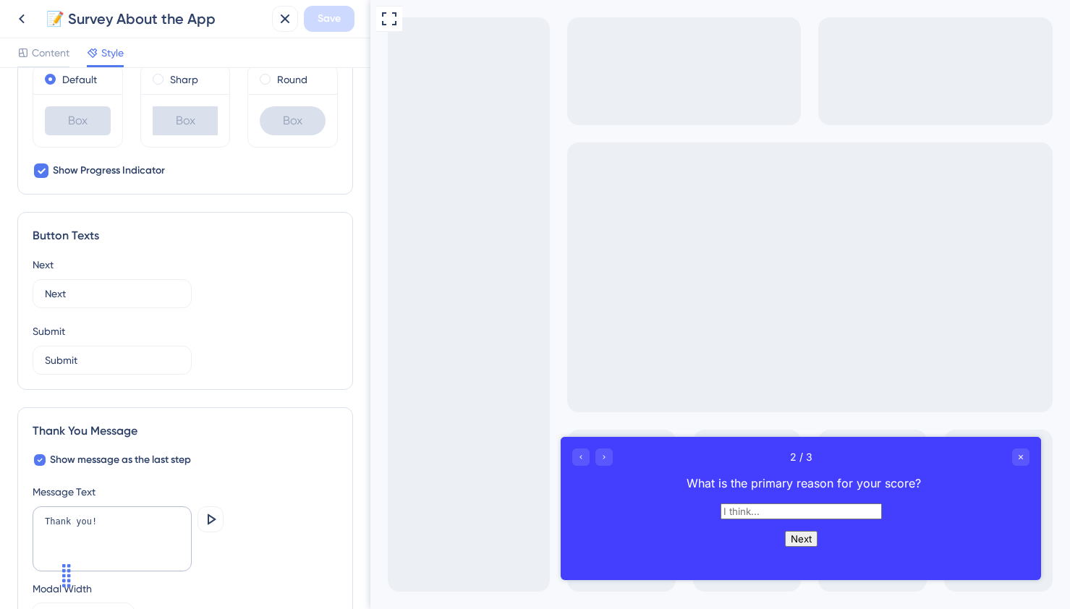
scroll to position [728, 0]
click at [86, 292] on input "Next" at bounding box center [112, 292] width 135 height 16
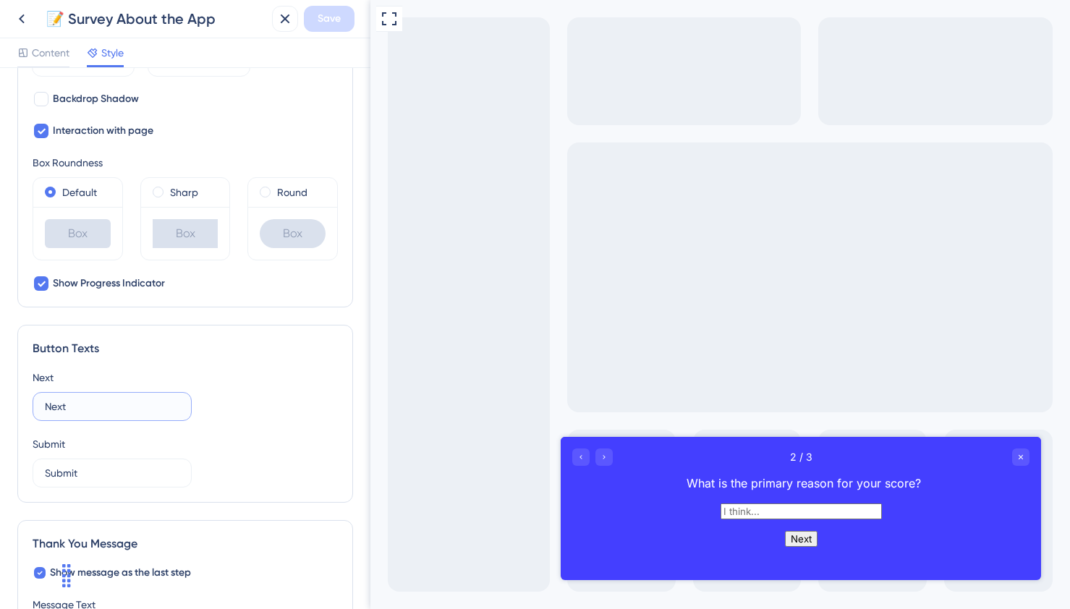
scroll to position [596, 0]
